Goal: Browse casually: Explore the website without a specific task or goal

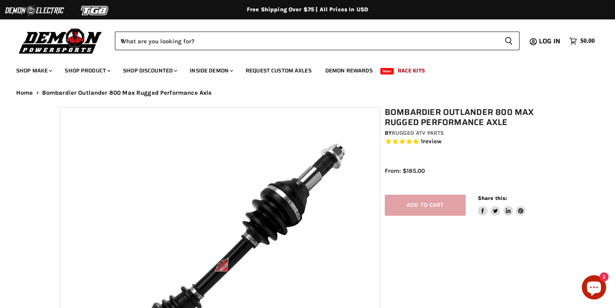
select select "******"
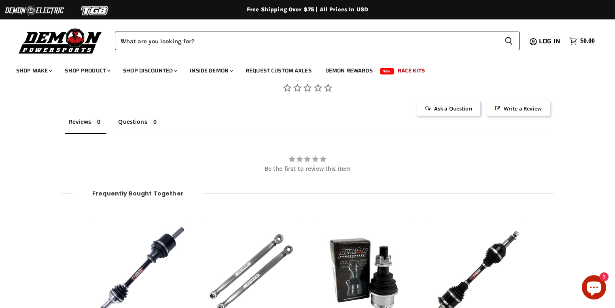
scroll to position [942, 0]
